Goal: Task Accomplishment & Management: Use online tool/utility

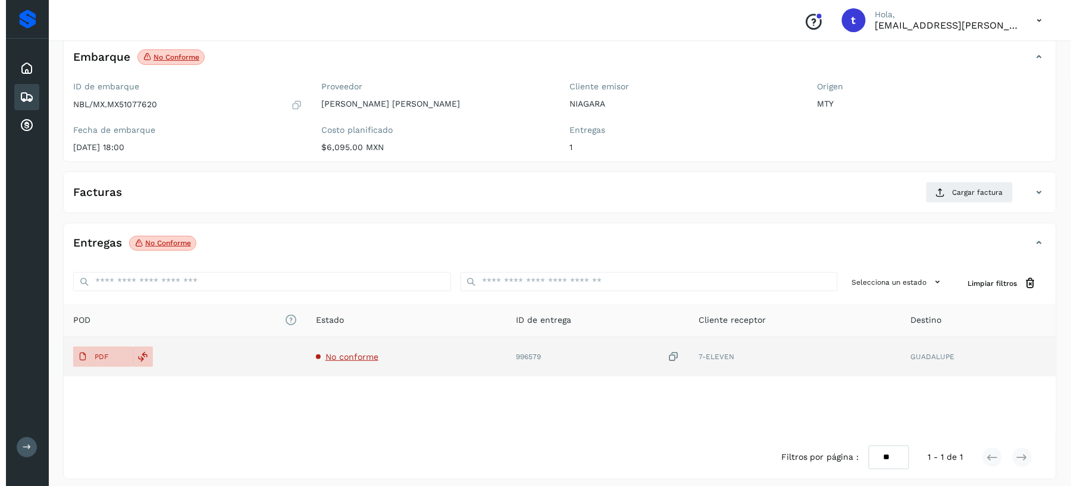
scroll to position [83, 0]
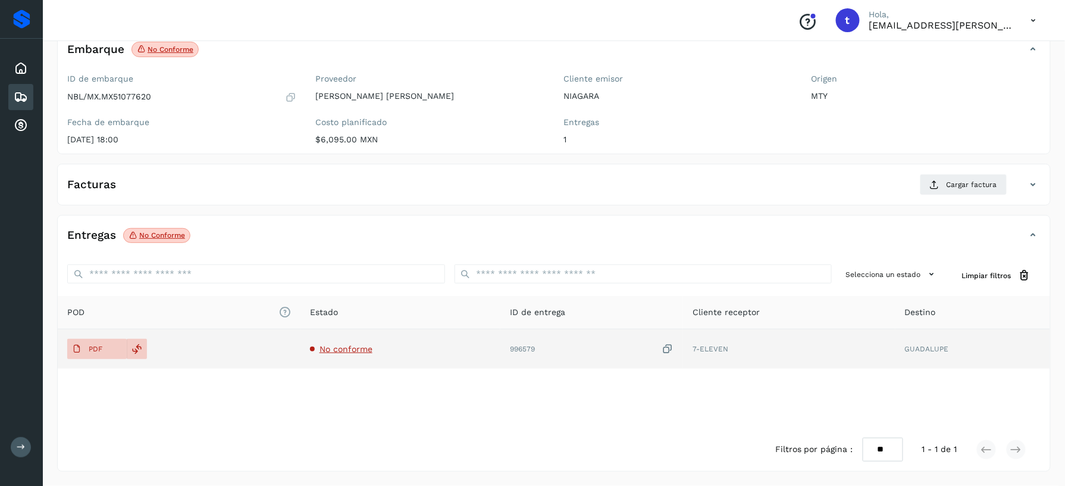
click at [332, 358] on td "No conforme" at bounding box center [401, 348] width 201 height 39
click at [336, 351] on span "No conforme" at bounding box center [346, 349] width 53 height 10
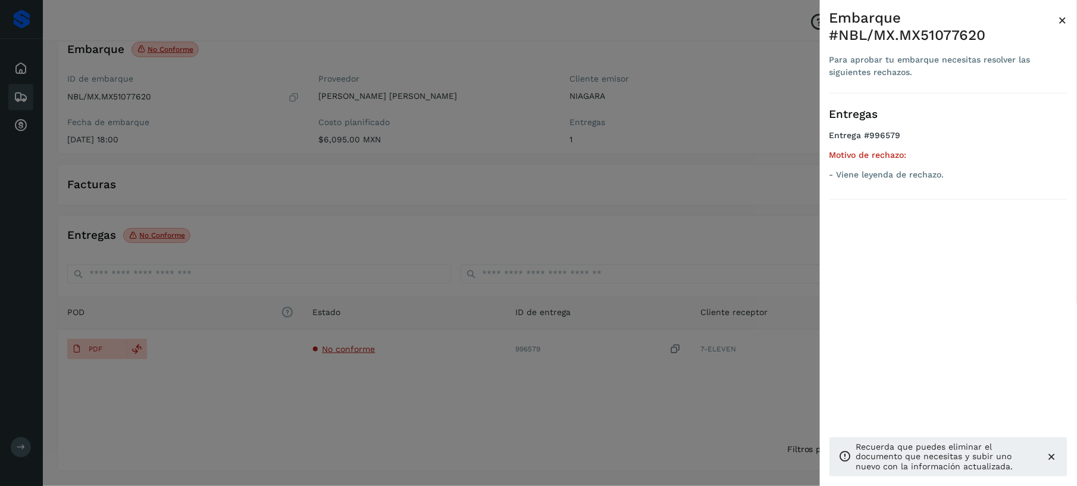
click at [406, 439] on div at bounding box center [538, 243] width 1077 height 486
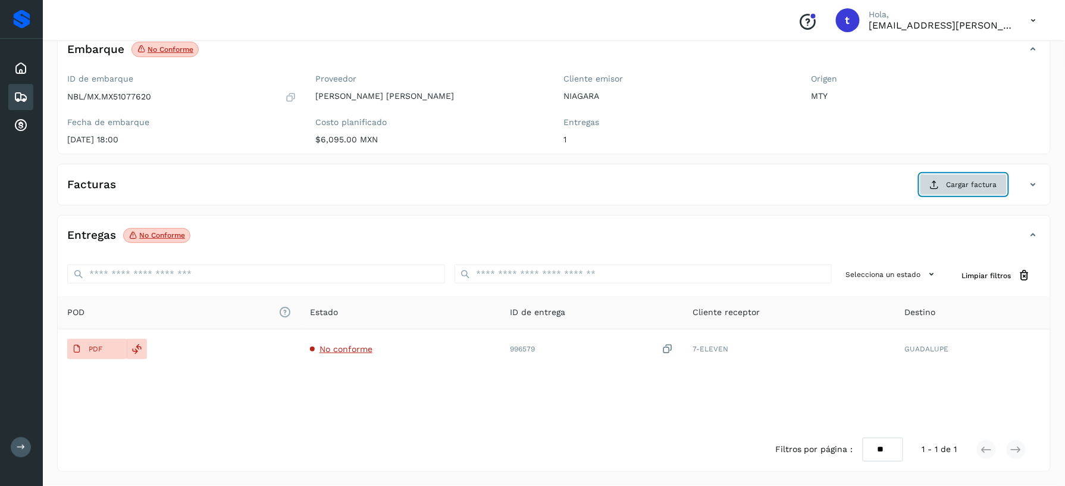
click at [961, 182] on span "Cargar factura" at bounding box center [972, 184] width 51 height 11
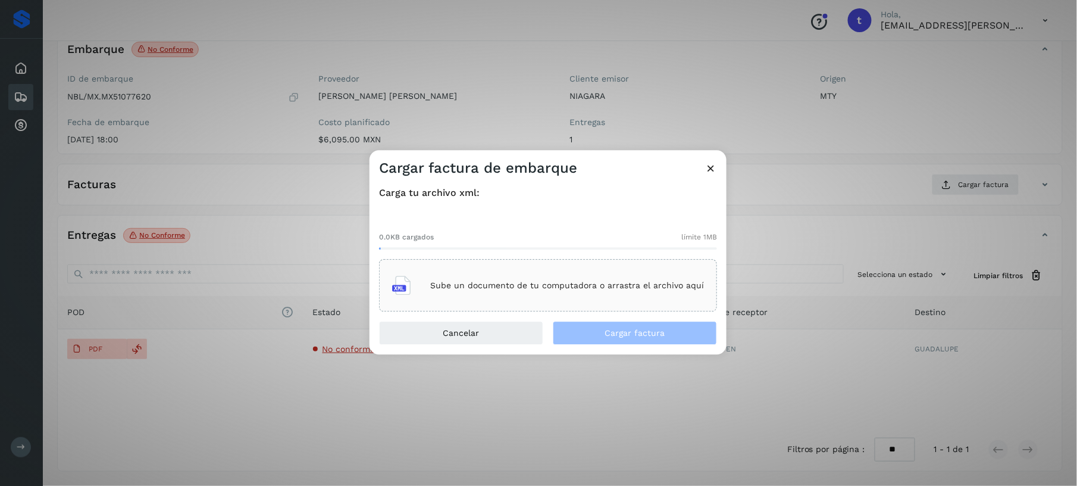
click at [556, 300] on div "Sube un documento de tu computadora o arrastra el archivo aquí" at bounding box center [548, 286] width 312 height 32
click at [607, 280] on p "Sube un documento de tu computadora o arrastra el archivo aquí" at bounding box center [567, 285] width 274 height 10
click at [512, 263] on div "Sube un documento de tu computadora o arrastra el archivo aquí" at bounding box center [548, 286] width 338 height 52
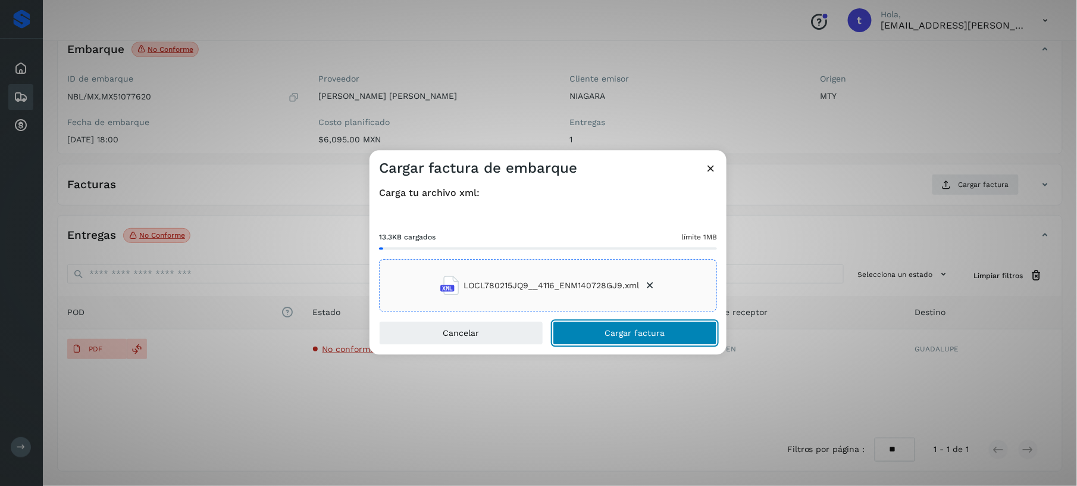
click at [646, 331] on span "Cargar factura" at bounding box center [635, 333] width 60 height 8
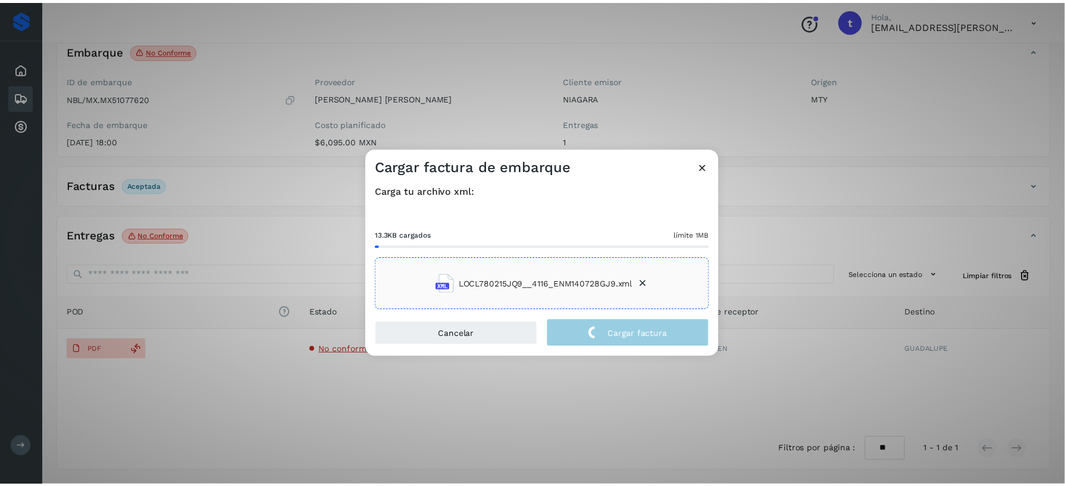
scroll to position [82, 0]
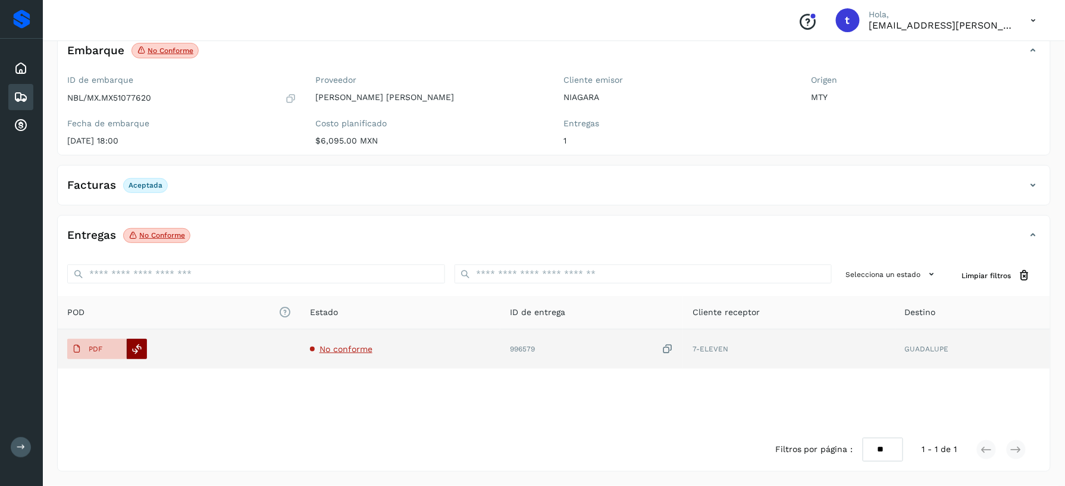
click at [139, 352] on icon at bounding box center [137, 348] width 11 height 11
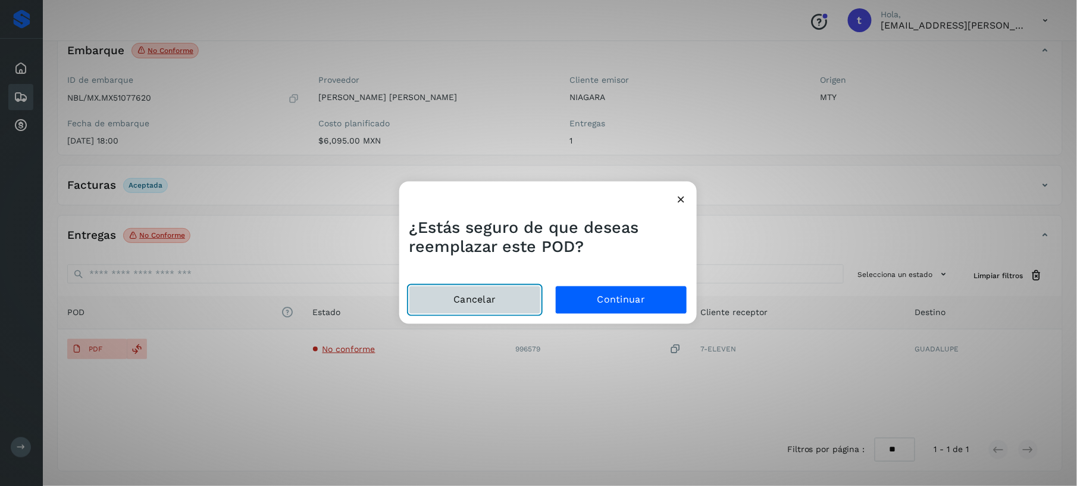
click at [477, 305] on button "Cancelar" at bounding box center [475, 299] width 132 height 29
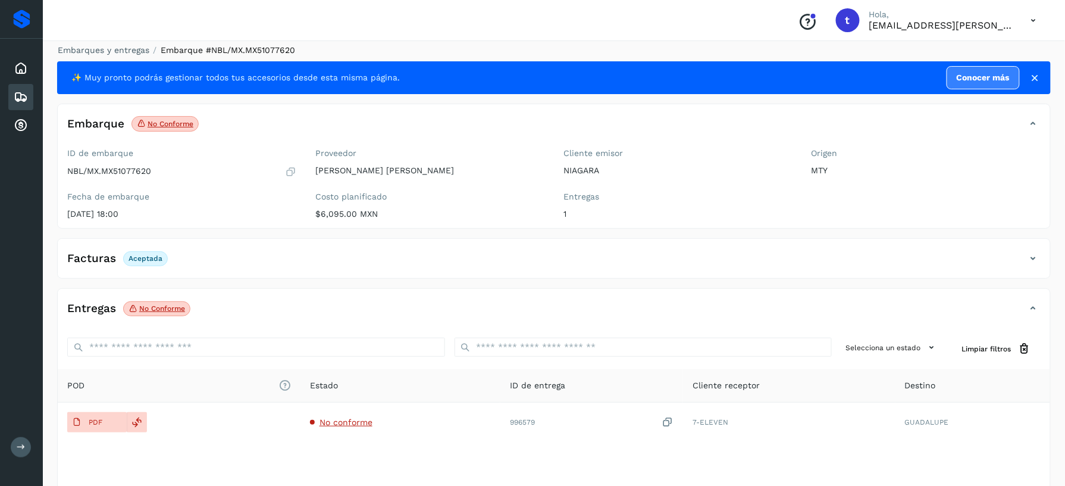
scroll to position [0, 0]
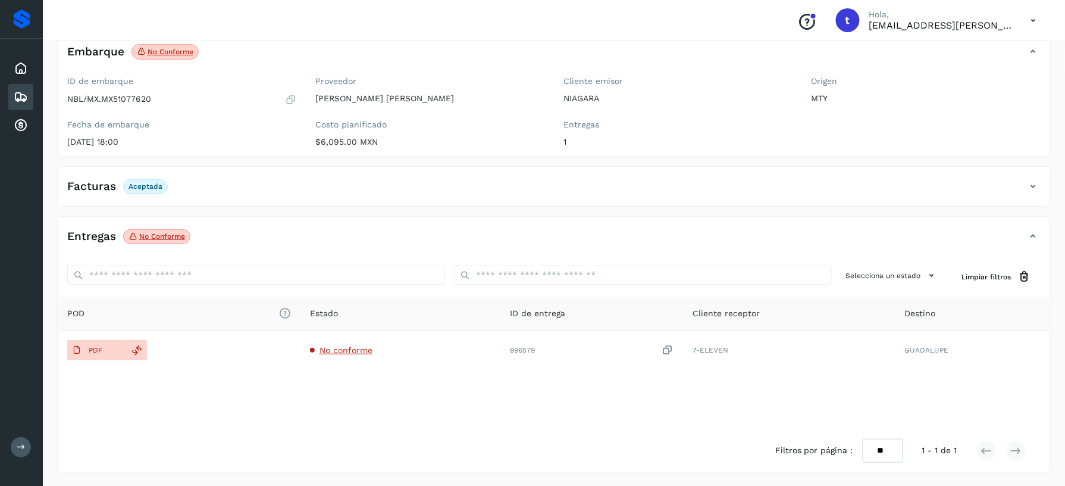
scroll to position [82, 0]
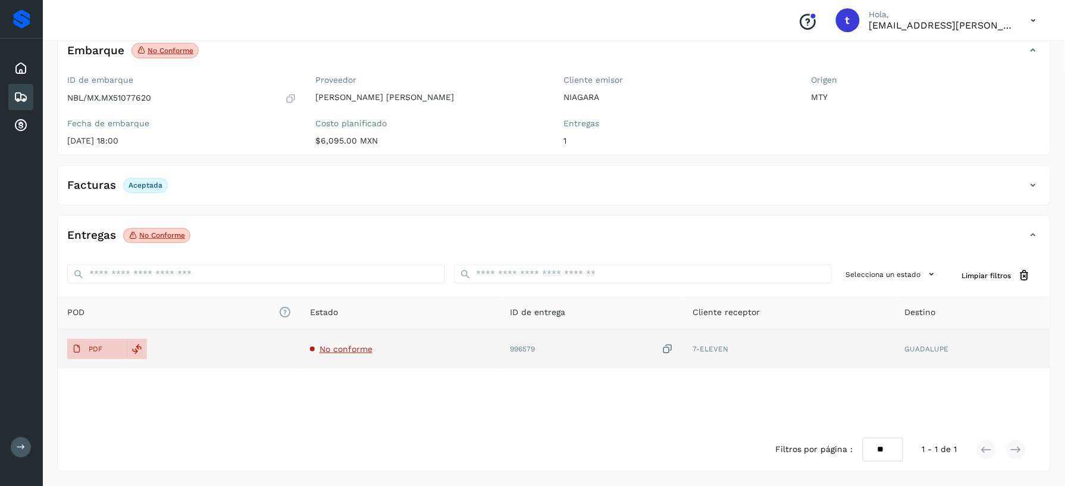
click at [345, 350] on span "No conforme" at bounding box center [346, 349] width 53 height 10
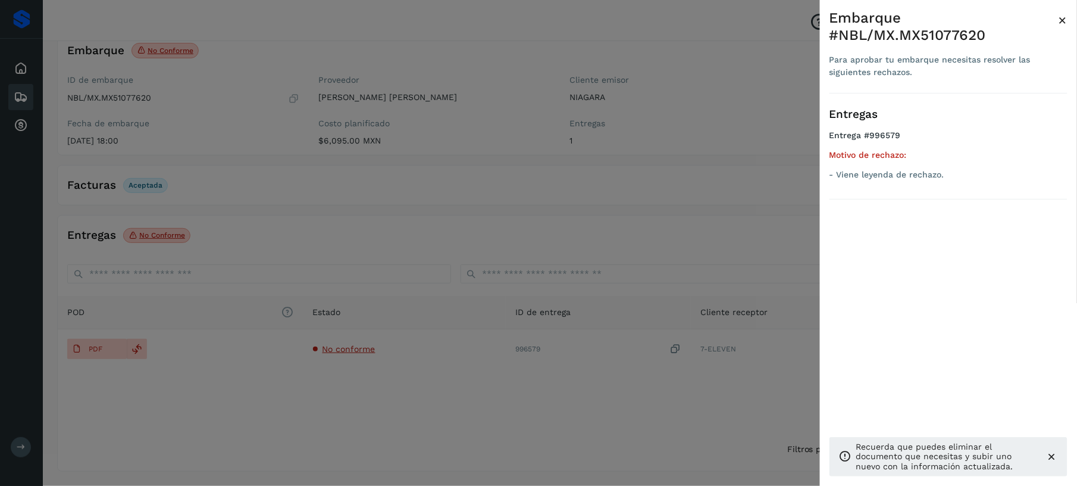
click at [314, 408] on div at bounding box center [538, 243] width 1077 height 486
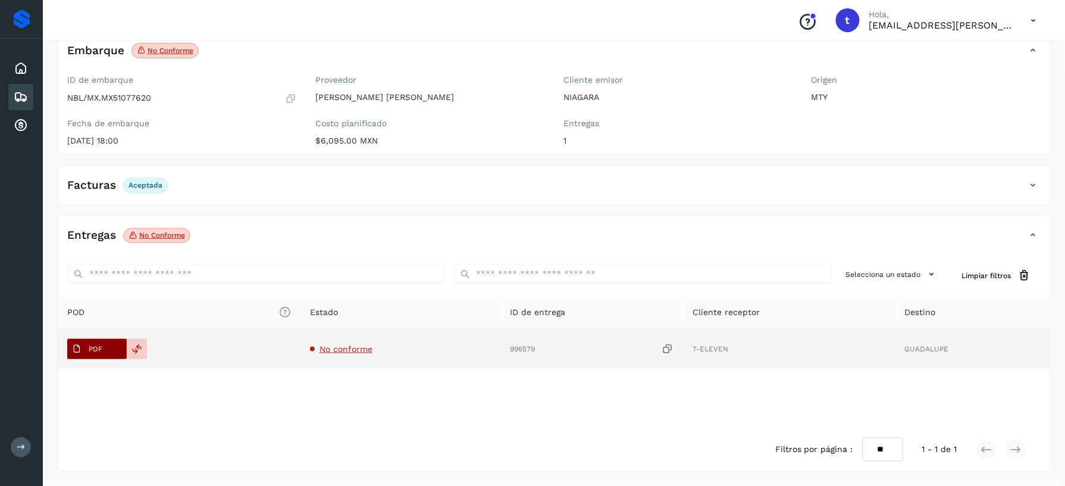
click at [101, 354] on span "PDF" at bounding box center [87, 348] width 40 height 19
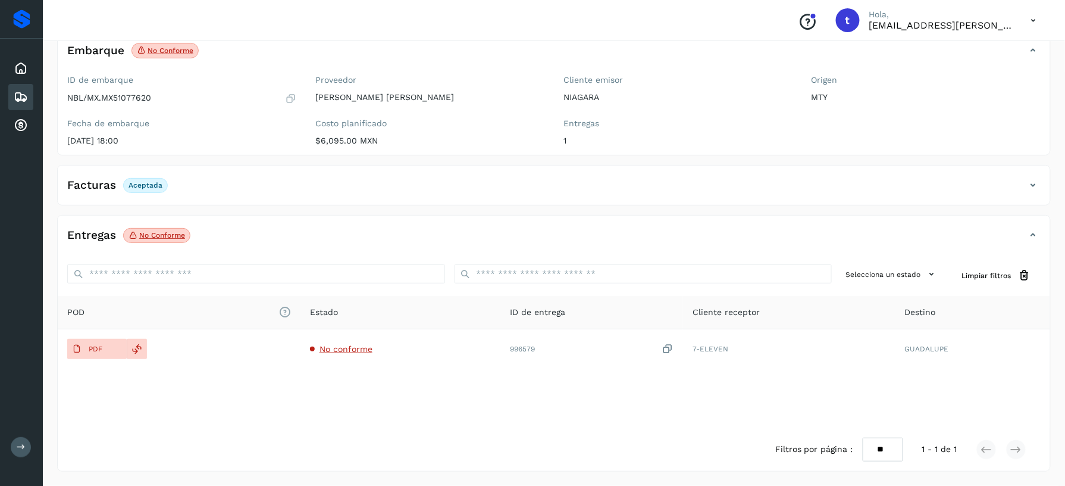
click at [395, 432] on div "Filtros por página : ** ** ** 1 - 1 de 1" at bounding box center [554, 449] width 993 height 43
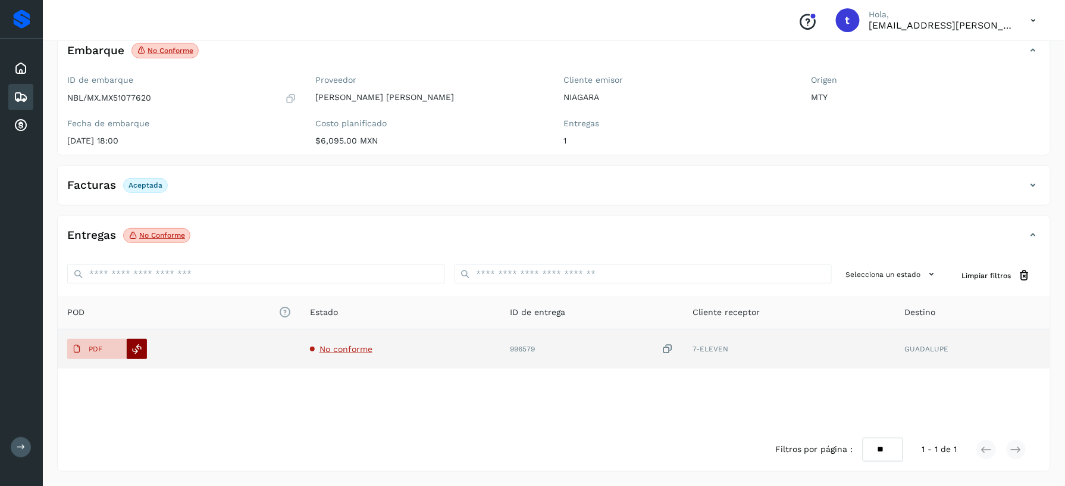
click at [142, 353] on icon at bounding box center [137, 348] width 11 height 11
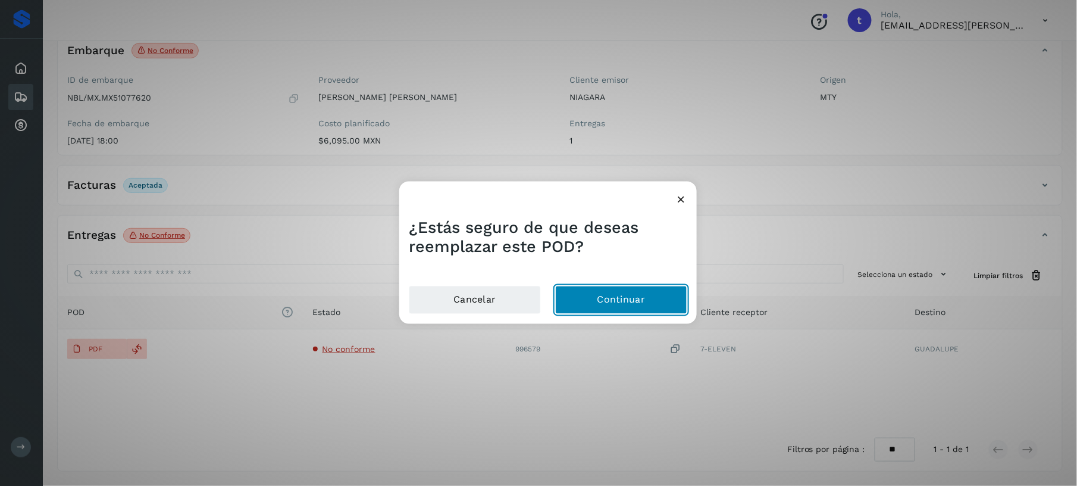
click at [648, 300] on button "Continuar" at bounding box center [621, 299] width 132 height 29
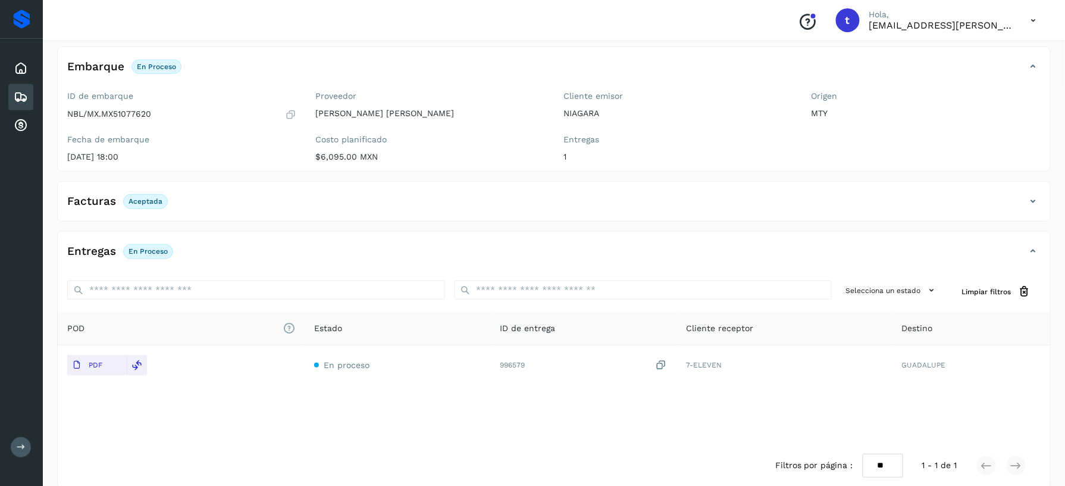
scroll to position [0, 0]
